Goal: Task Accomplishment & Management: Use online tool/utility

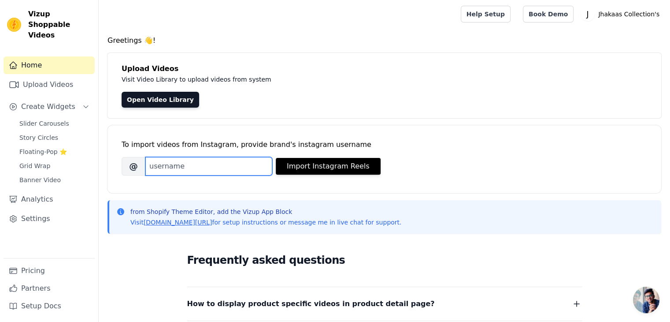
click at [202, 166] on input "Brand's Instagram Username" at bounding box center [208, 166] width 127 height 19
type input "[DOMAIN_NAME]"
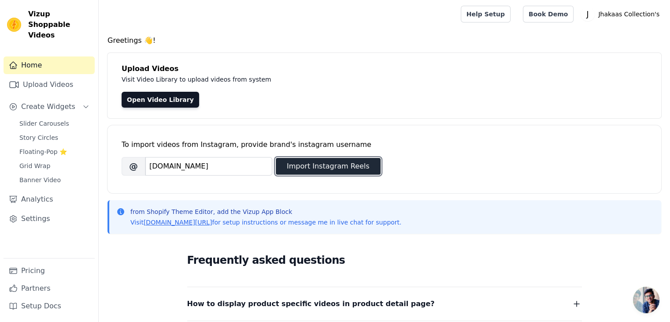
click at [332, 169] on button "Import Instagram Reels" at bounding box center [328, 166] width 105 height 17
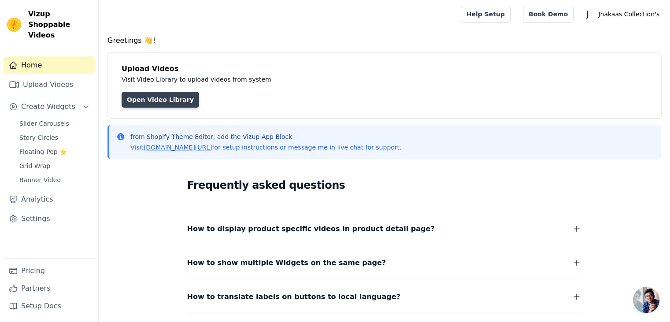
click at [157, 103] on link "Open Video Library" at bounding box center [161, 100] width 78 height 16
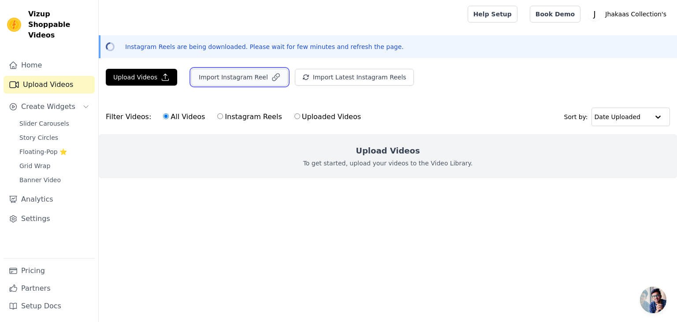
click at [226, 78] on button "Import Instagram Reel" at bounding box center [239, 77] width 96 height 17
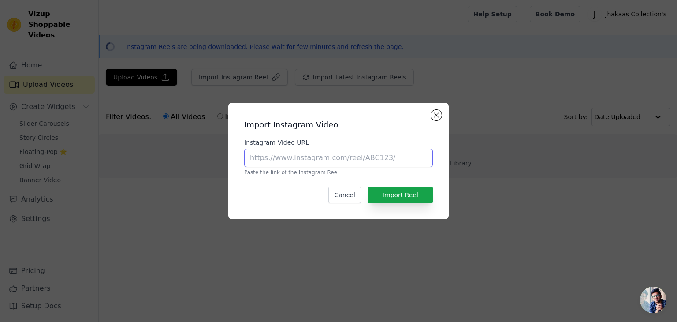
click at [311, 153] on input "Instagram Video URL" at bounding box center [338, 157] width 189 height 19
click at [440, 115] on button "Close modal" at bounding box center [436, 115] width 11 height 11
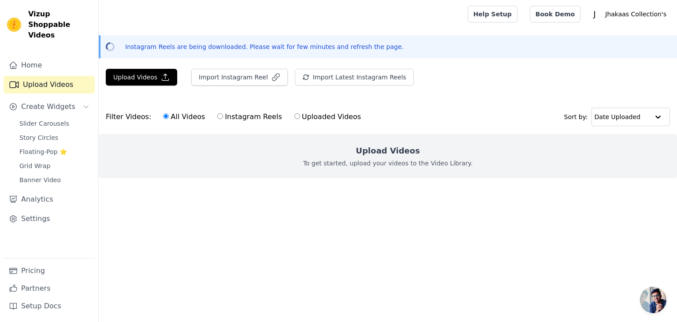
click at [226, 115] on label "Instagram Reels" at bounding box center [249, 116] width 65 height 11
click at [223, 115] on input "Instagram Reels" at bounding box center [220, 116] width 6 height 6
radio input "true"
click at [56, 56] on link "Home" at bounding box center [49, 65] width 91 height 18
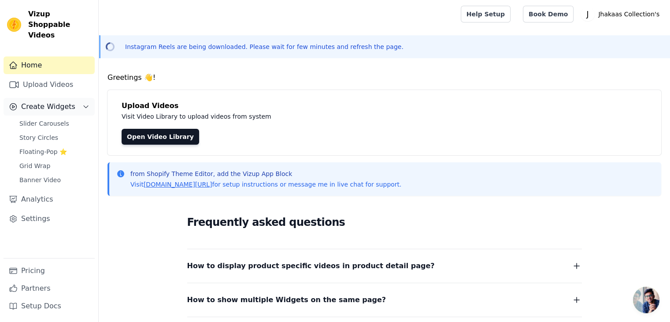
click at [60, 101] on span "Create Widgets" at bounding box center [48, 106] width 54 height 11
click at [60, 119] on span "Slider Carousels" at bounding box center [44, 123] width 50 height 9
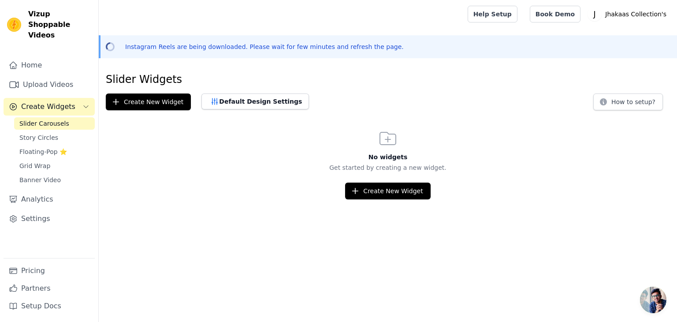
click at [57, 119] on div "Slider Carousels Story Circles Floating-Pop ⭐ Grid Wrap Banner Video" at bounding box center [54, 151] width 81 height 69
click at [53, 131] on link "Story Circles" at bounding box center [54, 137] width 81 height 12
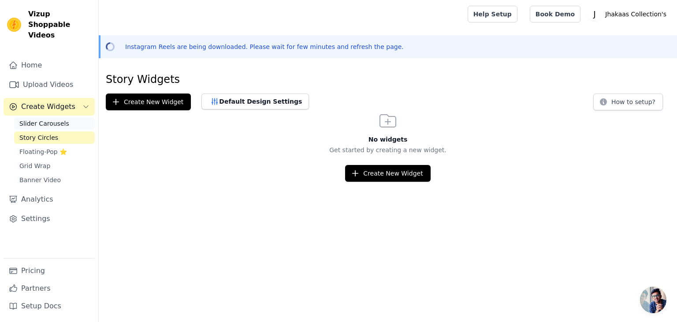
click at [59, 119] on span "Slider Carousels" at bounding box center [44, 123] width 50 height 9
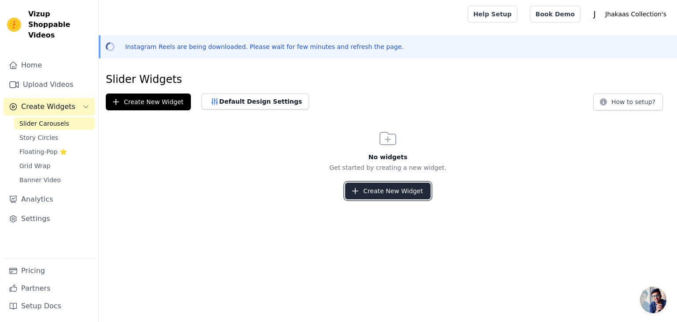
click at [372, 194] on button "Create New Widget" at bounding box center [387, 190] width 85 height 17
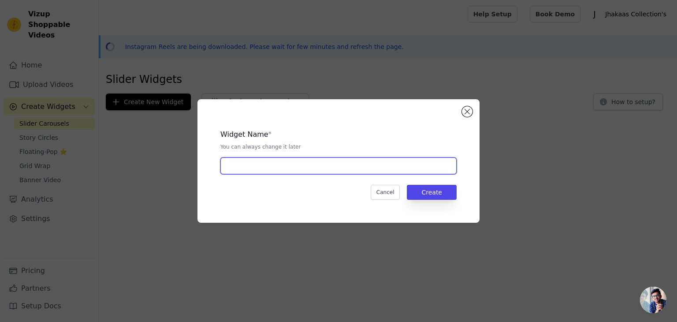
click at [377, 171] on input "text" at bounding box center [338, 165] width 236 height 17
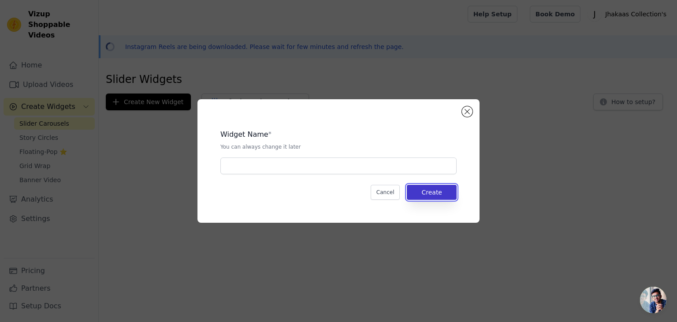
click at [423, 189] on button "Create" at bounding box center [432, 192] width 50 height 15
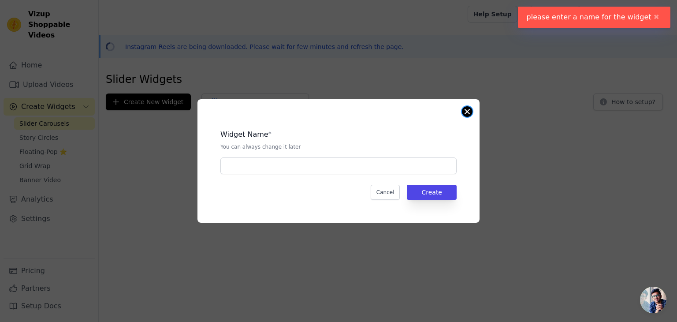
click at [467, 107] on button "Close modal" at bounding box center [467, 111] width 11 height 11
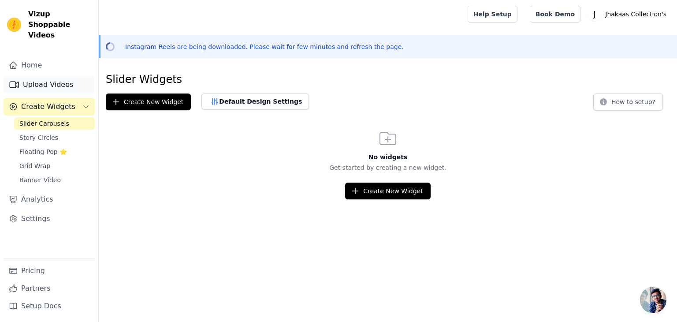
click at [63, 76] on link "Upload Videos" at bounding box center [49, 85] width 91 height 18
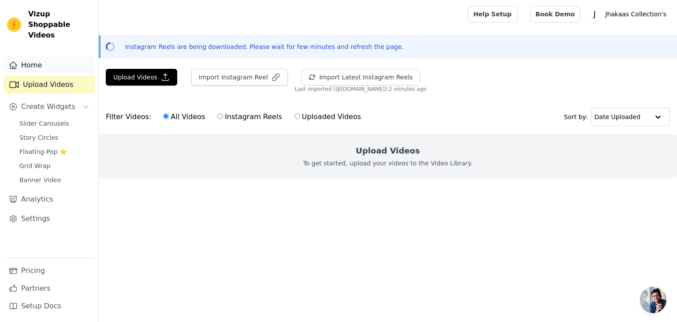
click at [46, 57] on link "Home" at bounding box center [49, 65] width 91 height 18
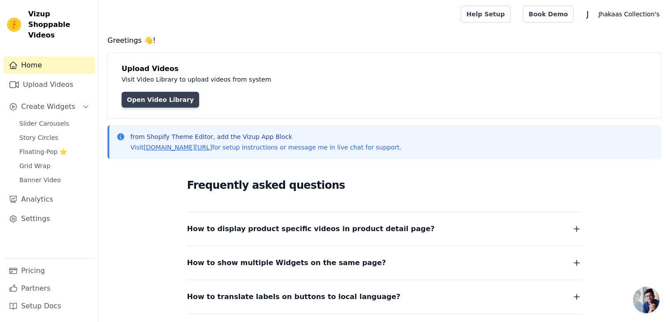
click at [149, 99] on link "Open Video Library" at bounding box center [161, 100] width 78 height 16
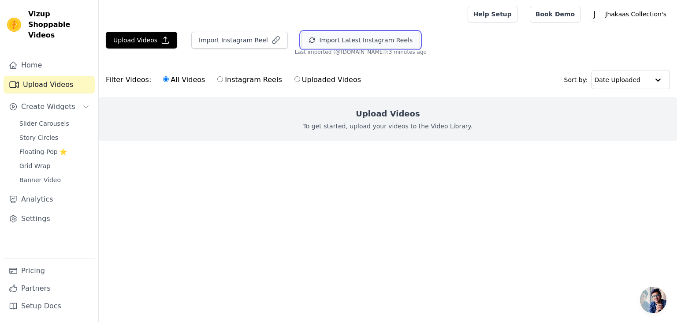
click at [319, 40] on button "Import Latest Instagram Reels" at bounding box center [360, 40] width 119 height 17
click at [245, 79] on label "Instagram Reels" at bounding box center [249, 79] width 65 height 11
click at [223, 79] on input "Instagram Reels" at bounding box center [220, 79] width 6 height 6
radio input "true"
click at [294, 79] on label "Uploaded Videos" at bounding box center [327, 79] width 67 height 11
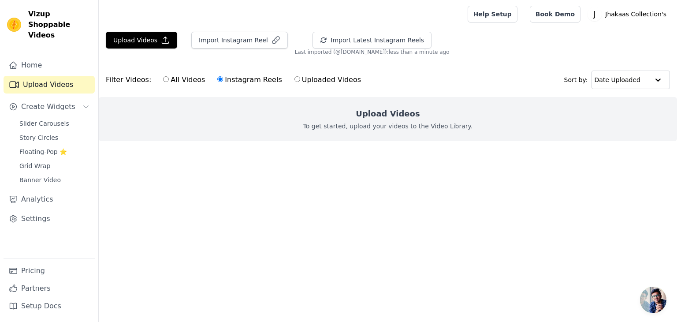
click at [294, 79] on input "Uploaded Videos" at bounding box center [297, 79] width 6 height 6
radio input "true"
click at [222, 77] on label "Instagram Reels" at bounding box center [249, 79] width 65 height 11
click at [222, 77] on input "Instagram Reels" at bounding box center [220, 79] width 6 height 6
radio input "true"
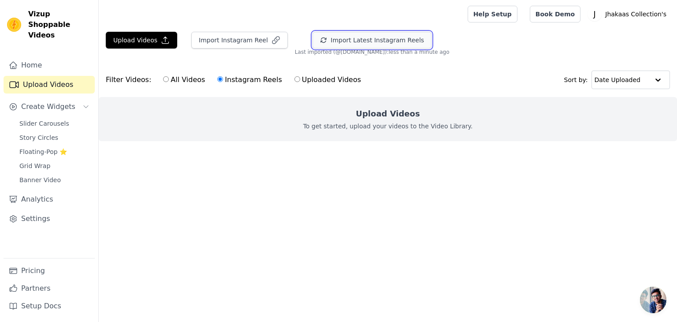
click at [352, 37] on button "Import Latest Instagram Reels" at bounding box center [371, 40] width 119 height 17
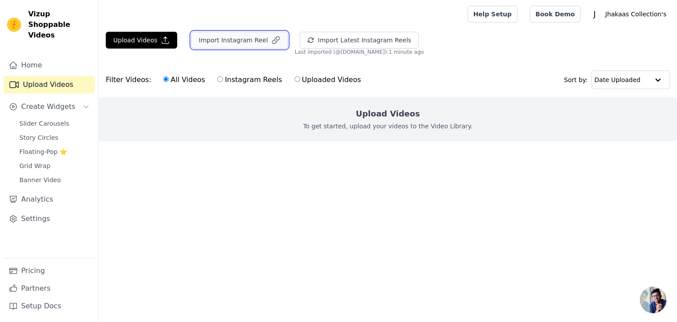
click at [227, 41] on button "Import Instagram Reel" at bounding box center [239, 40] width 96 height 17
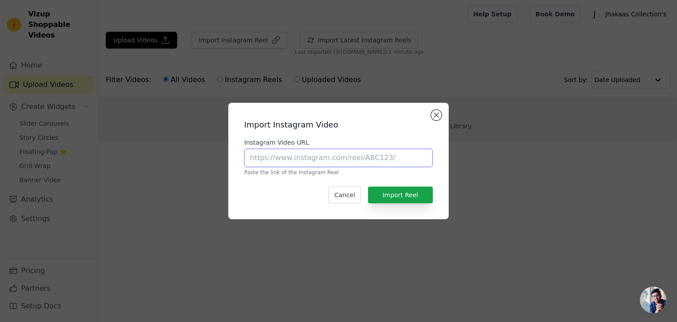
click at [323, 156] on input "Instagram Video URL" at bounding box center [338, 157] width 189 height 19
drag, startPoint x: 332, startPoint y: 155, endPoint x: 289, endPoint y: 154, distance: 42.7
click at [289, 154] on input "Instagram Video URL" at bounding box center [338, 157] width 189 height 19
paste input "https://www.instagram.com/reel/DOJSyOcj6zF/"
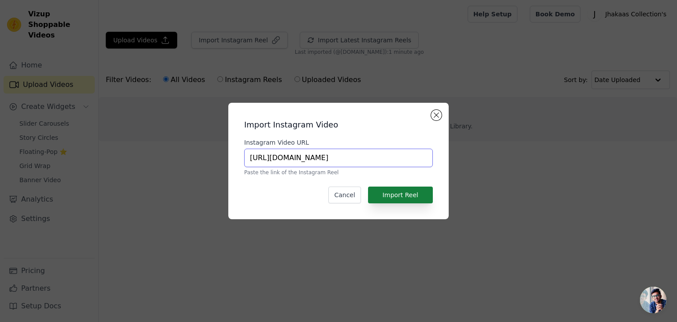
type input "https://www.instagram.com/reel/DOJSyOcj6zF/"
click at [403, 194] on button "Import Reel" at bounding box center [400, 194] width 65 height 17
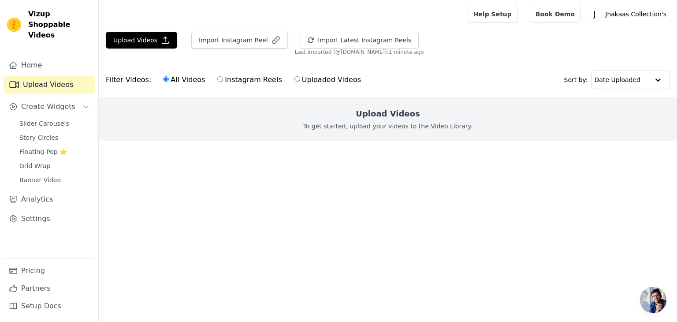
click at [254, 176] on html "Vizup Shoppable Videos Home Upload Videos Create Widgets Slider Carousels Story…" at bounding box center [338, 88] width 677 height 176
click at [223, 80] on label "Instagram Reels" at bounding box center [249, 79] width 65 height 11
click at [223, 80] on input "Instagram Reels" at bounding box center [220, 79] width 6 height 6
radio input "true"
click at [294, 81] on label "Uploaded Videos" at bounding box center [327, 79] width 67 height 11
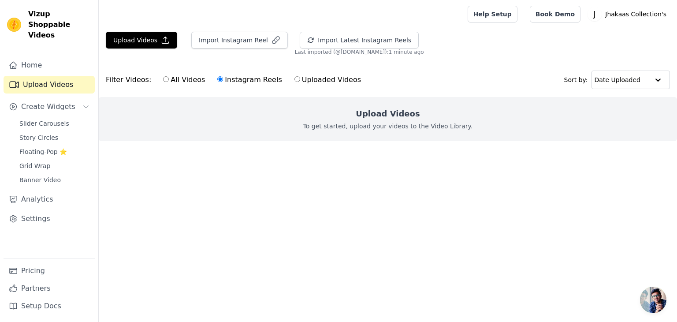
click at [294, 81] on input "Uploaded Videos" at bounding box center [297, 79] width 6 height 6
radio input "true"
click at [59, 57] on link "Home" at bounding box center [49, 65] width 91 height 18
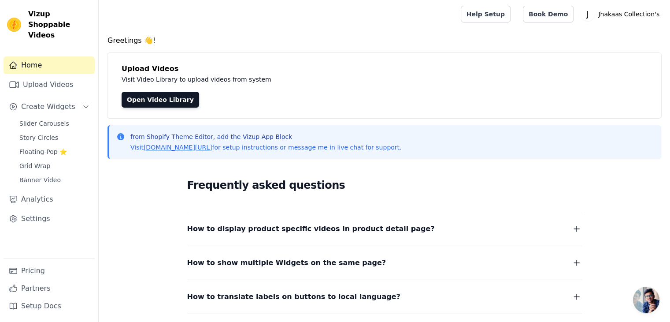
click at [59, 57] on link "Home" at bounding box center [49, 65] width 91 height 18
click at [140, 103] on link "Open Video Library" at bounding box center [161, 100] width 78 height 16
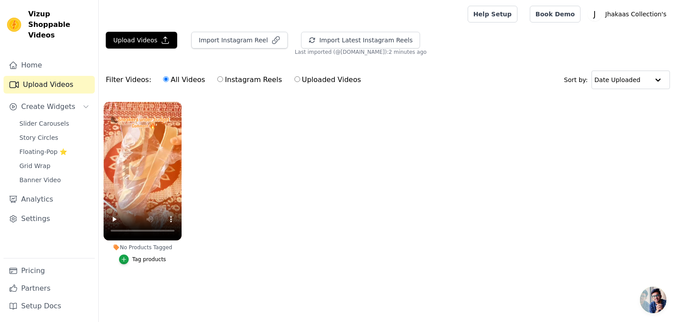
click at [147, 261] on div "Tag products" at bounding box center [149, 259] width 34 height 7
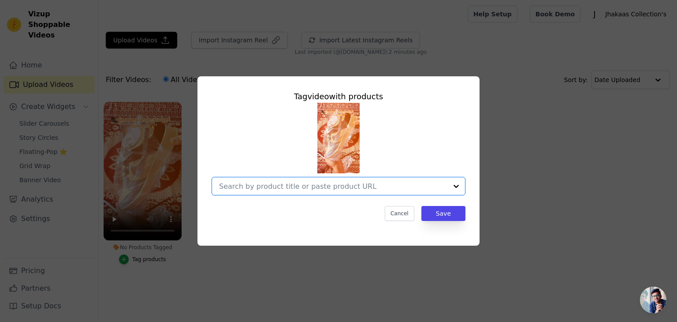
click at [338, 189] on input "No Products Tagged Tag video with products Option undefined, selected. Select i…" at bounding box center [333, 186] width 228 height 8
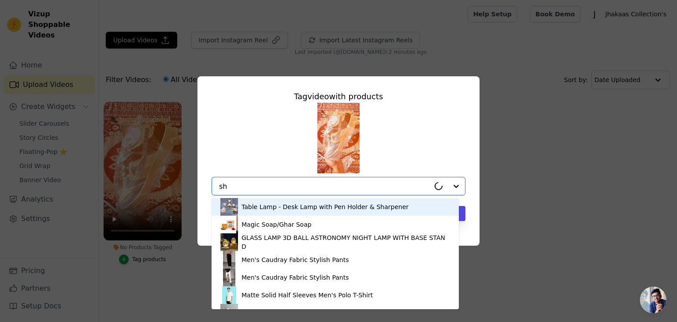
type input "sho"
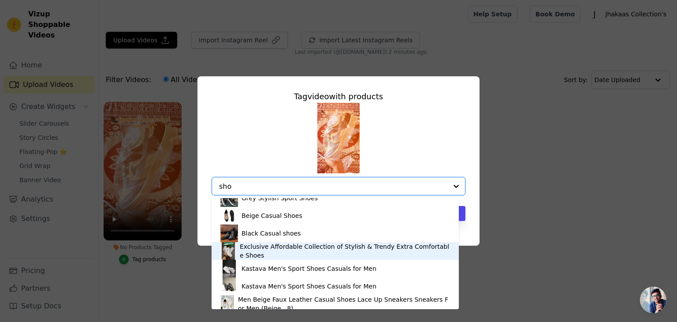
scroll to position [136, 0]
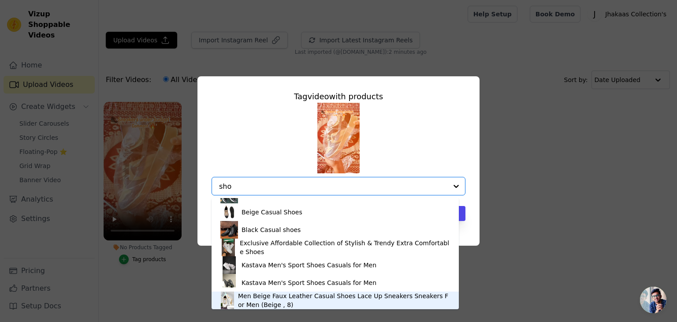
click at [326, 296] on div "Men Beige Faux Leather Casual Shoes Lace Up Sneakers Sneakers For Men (Beige , …" at bounding box center [344, 300] width 212 height 18
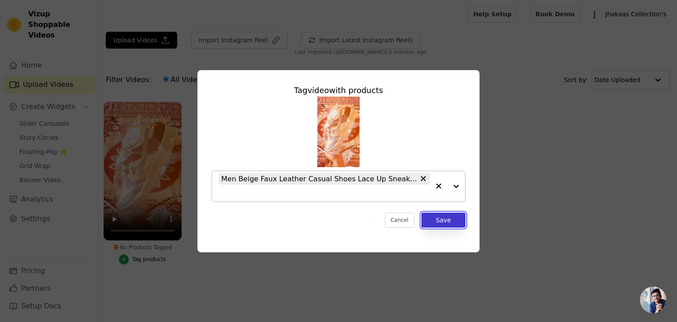
click at [452, 221] on button "Save" at bounding box center [443, 219] width 44 height 15
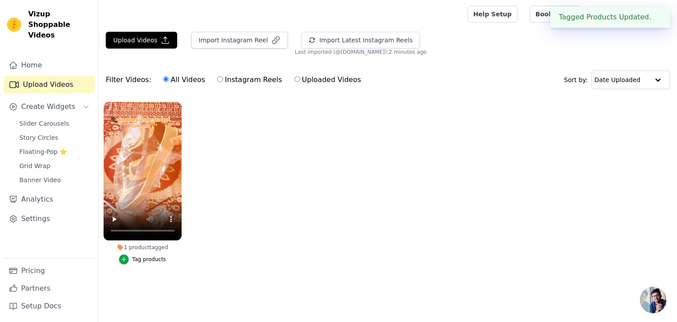
click at [654, 18] on button "✖" at bounding box center [656, 17] width 10 height 11
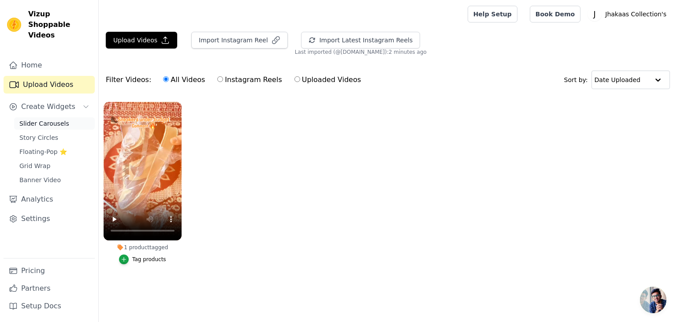
click at [56, 119] on span "Slider Carousels" at bounding box center [44, 123] width 50 height 9
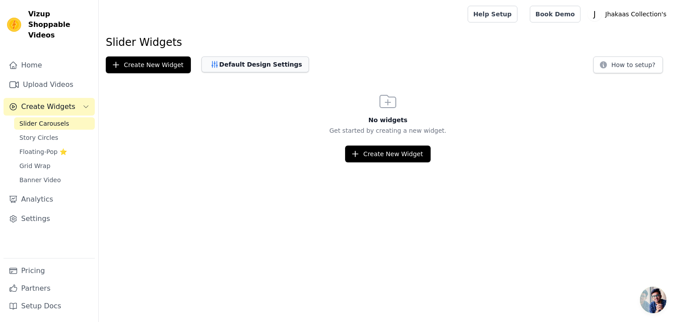
click at [250, 67] on button "Default Design Settings" at bounding box center [254, 64] width 107 height 16
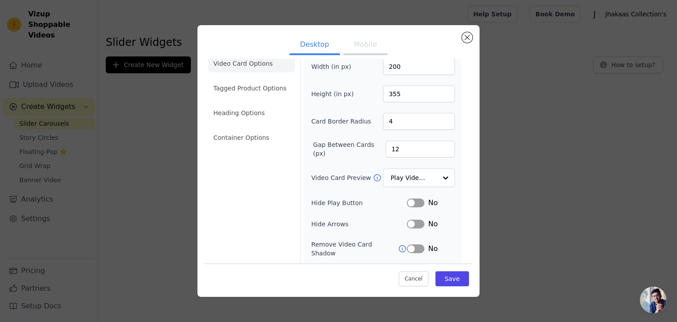
scroll to position [86, 0]
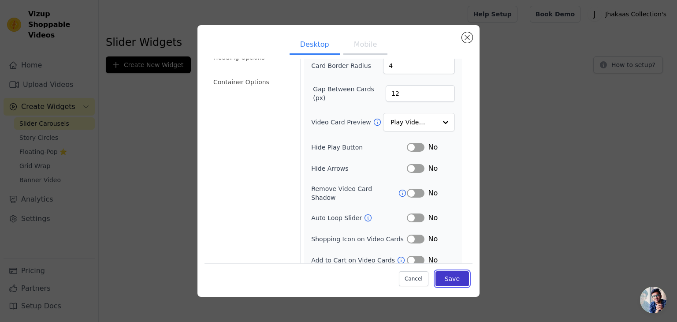
click at [453, 275] on button "Save" at bounding box center [451, 278] width 33 height 15
click at [414, 213] on button "Label" at bounding box center [416, 217] width 18 height 9
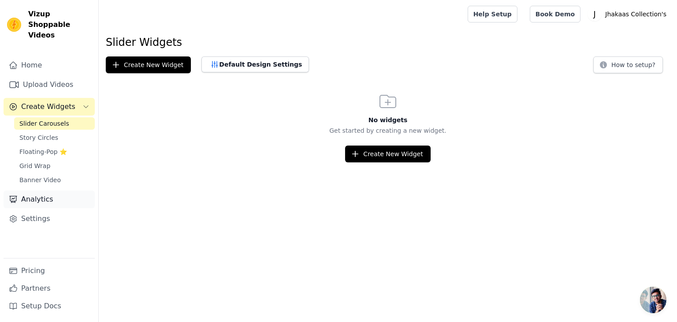
click at [69, 195] on link "Analytics" at bounding box center [49, 199] width 91 height 18
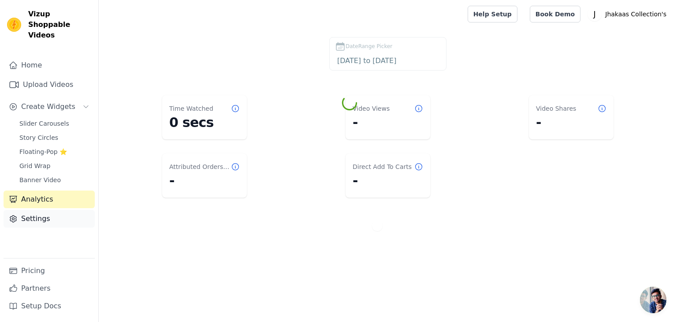
click at [58, 212] on link "Settings" at bounding box center [49, 219] width 91 height 18
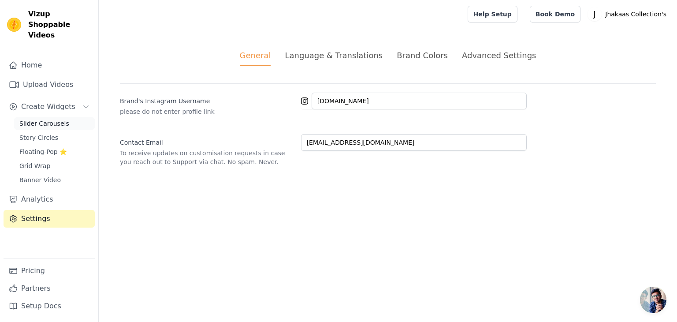
click at [67, 117] on link "Slider Carousels" at bounding box center [54, 123] width 81 height 12
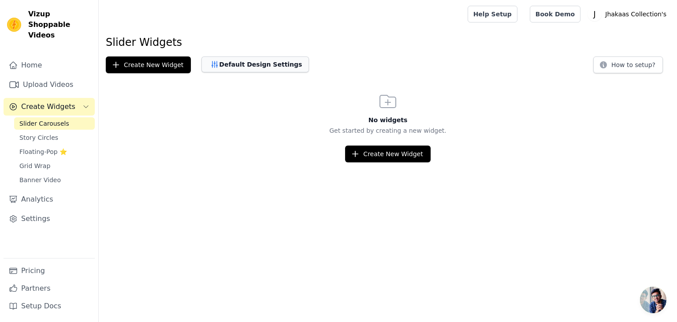
click at [212, 61] on icon "button" at bounding box center [215, 64] width 6 height 6
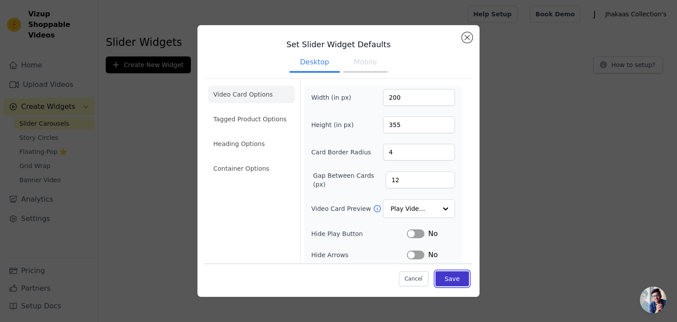
click at [444, 277] on button "Save" at bounding box center [451, 278] width 33 height 15
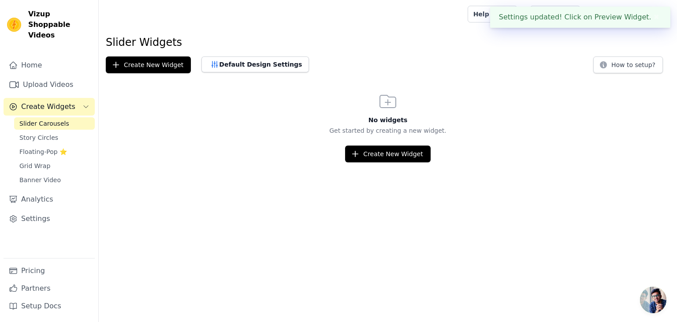
click at [627, 18] on div "Settings updated! Click on Preview Widget. ✖" at bounding box center [580, 17] width 180 height 21
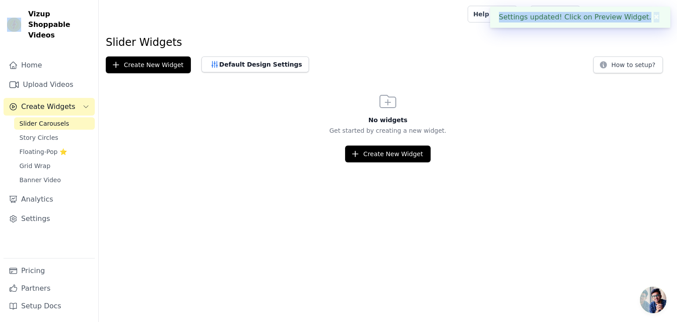
click at [627, 18] on div "Settings updated! Click on Preview Widget. ✖" at bounding box center [580, 17] width 180 height 21
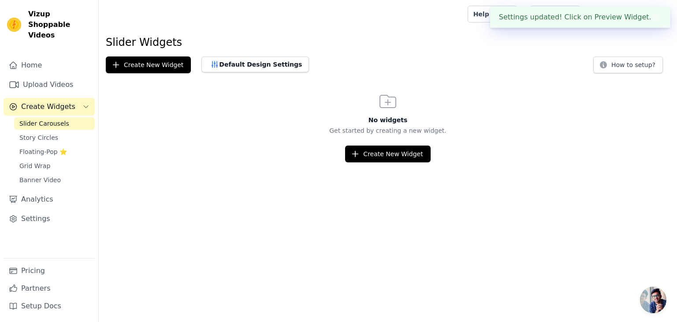
click at [500, 71] on div "Create New Widget Default Design Settings How to setup?" at bounding box center [388, 64] width 564 height 17
click at [658, 19] on button "✖" at bounding box center [656, 17] width 10 height 11
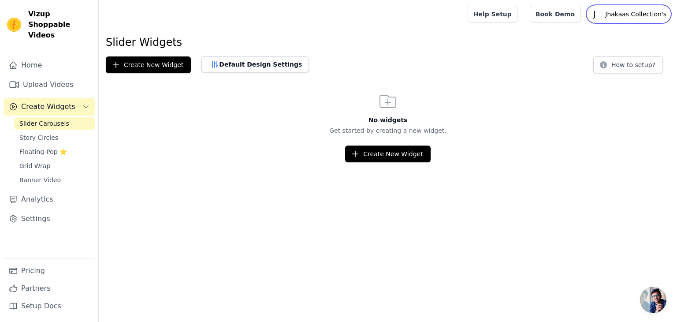
click at [630, 9] on p "Jhakaas Collection's" at bounding box center [635, 14] width 68 height 16
click at [525, 54] on div "Slider Widgets Create New Widget Default Design Settings How to setup? No widge…" at bounding box center [388, 98] width 578 height 127
